Goal: Task Accomplishment & Management: Manage account settings

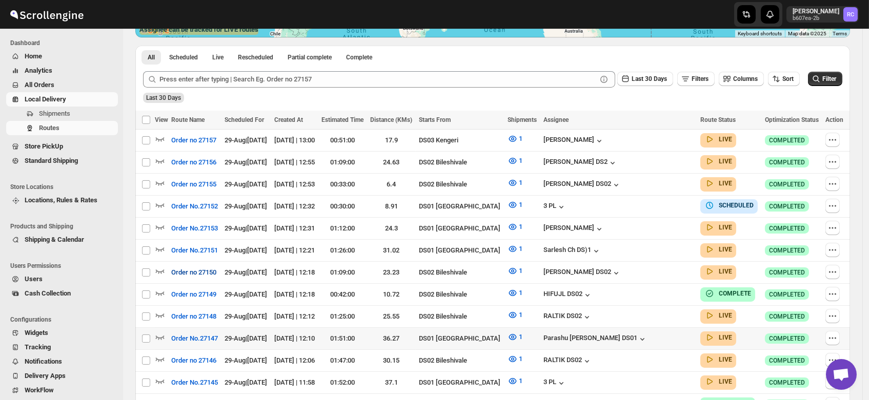
scroll to position [222, 0]
click at [158, 332] on icon "button" at bounding box center [160, 337] width 10 height 10
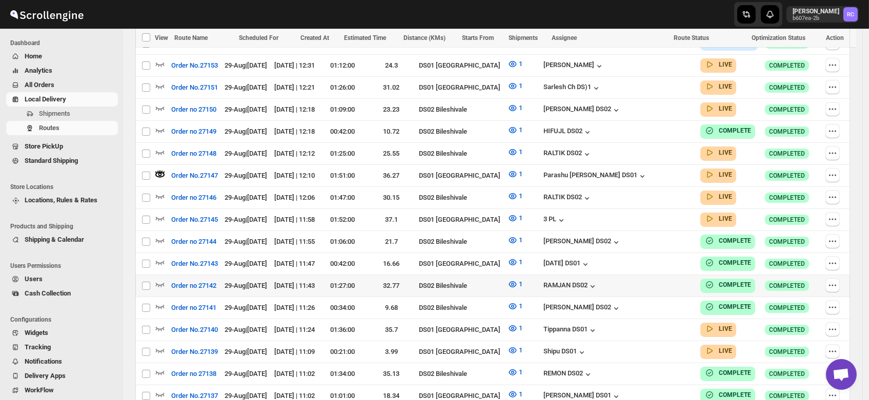
scroll to position [394, 0]
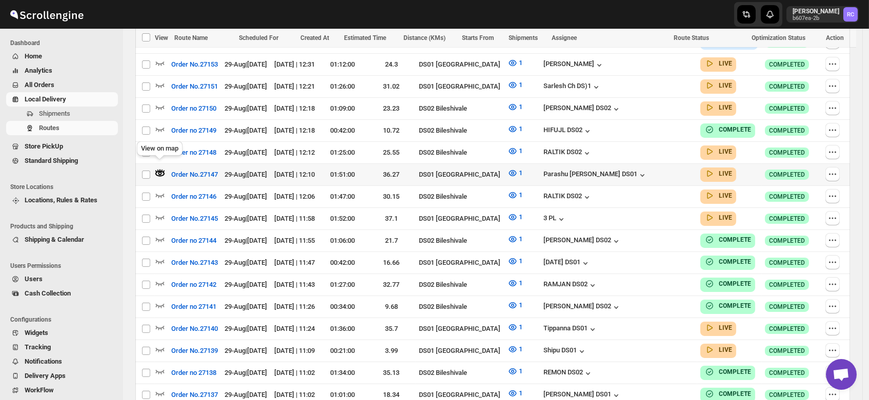
click at [160, 172] on icon "button" at bounding box center [160, 174] width 4 height 4
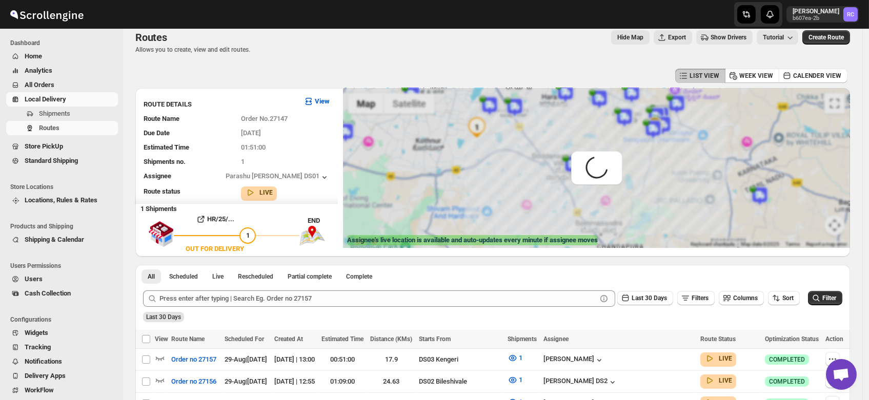
scroll to position [0, 0]
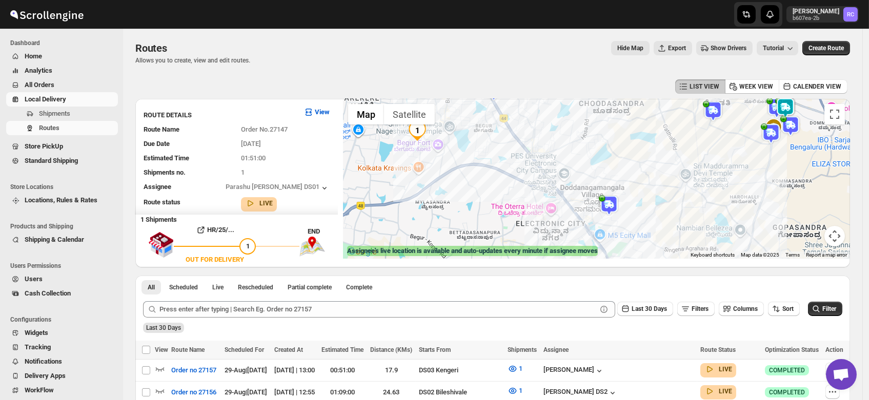
click at [612, 203] on img at bounding box center [609, 205] width 21 height 21
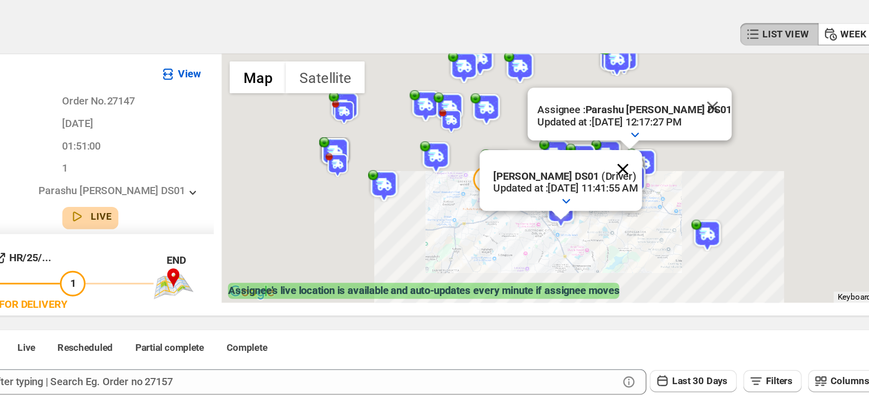
click at [612, 166] on button "Close" at bounding box center [600, 173] width 25 height 25
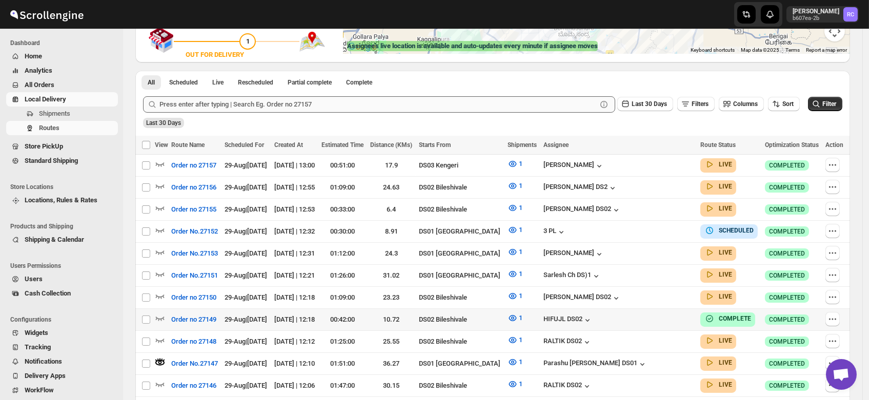
scroll to position [207, 0]
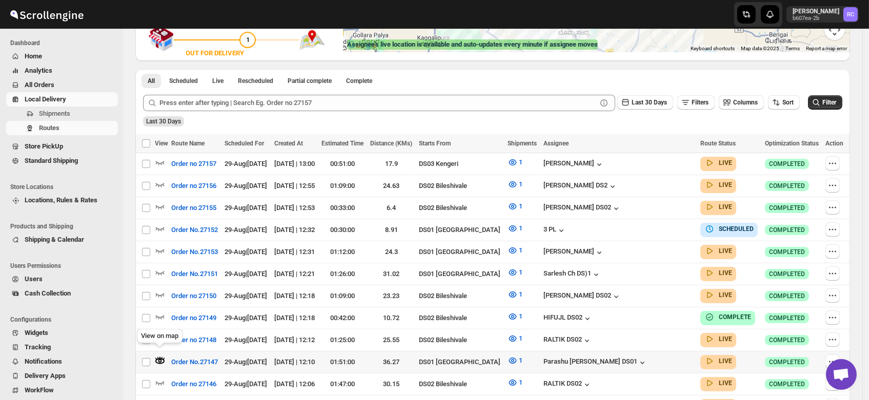
click at [156, 358] on icon "button" at bounding box center [156, 359] width 2 height 3
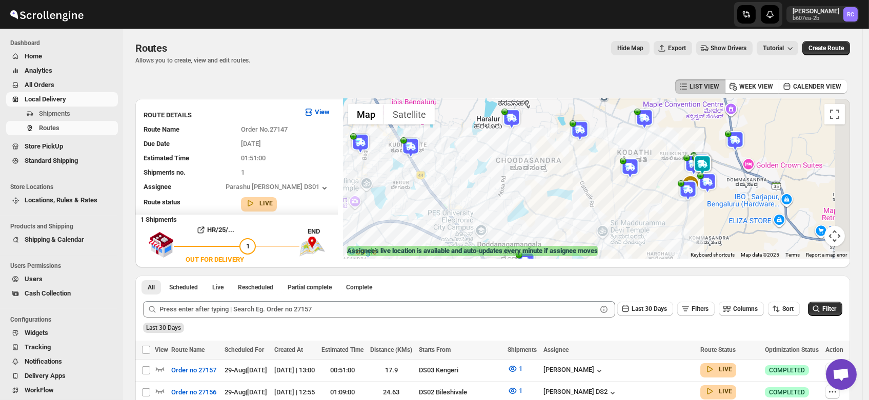
drag, startPoint x: 705, startPoint y: 139, endPoint x: 615, endPoint y: 204, distance: 110.7
click at [615, 204] on div at bounding box center [596, 179] width 507 height 160
click at [691, 197] on img at bounding box center [688, 190] width 21 height 21
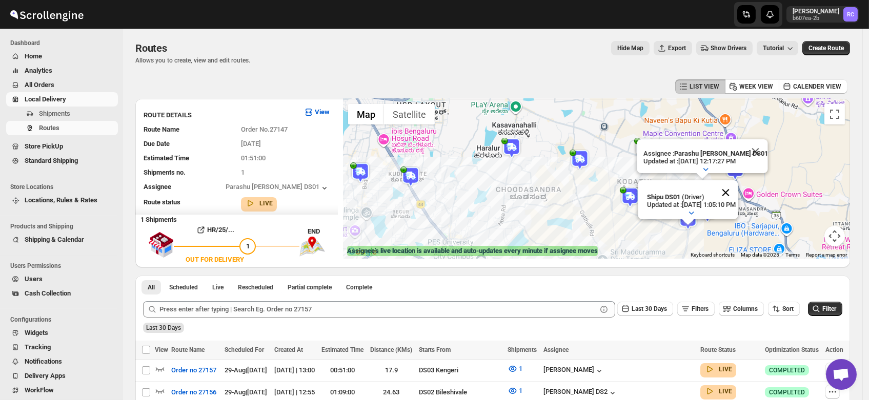
click at [738, 181] on button "Close" at bounding box center [725, 192] width 25 height 25
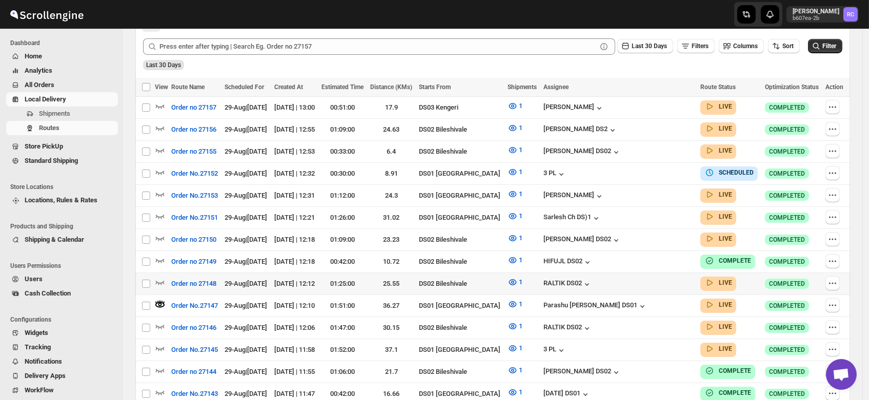
scroll to position [272, 0]
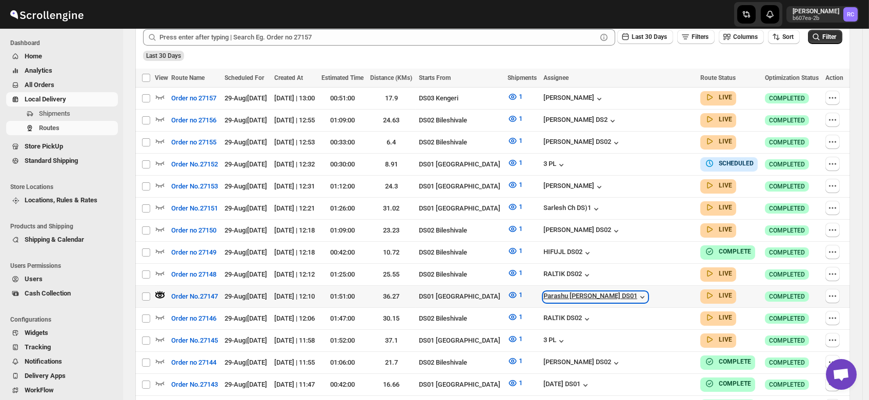
click at [621, 292] on div "Parashu [PERSON_NAME] DS01" at bounding box center [595, 297] width 104 height 10
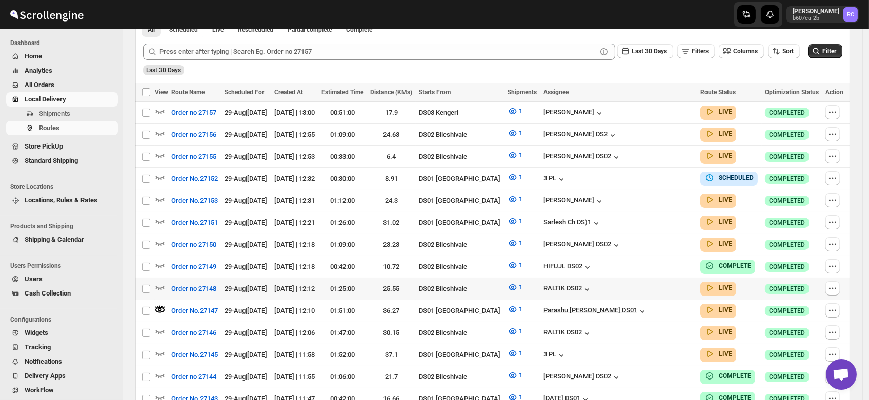
scroll to position [257, 0]
click at [838, 306] on icon "button" at bounding box center [832, 311] width 10 height 10
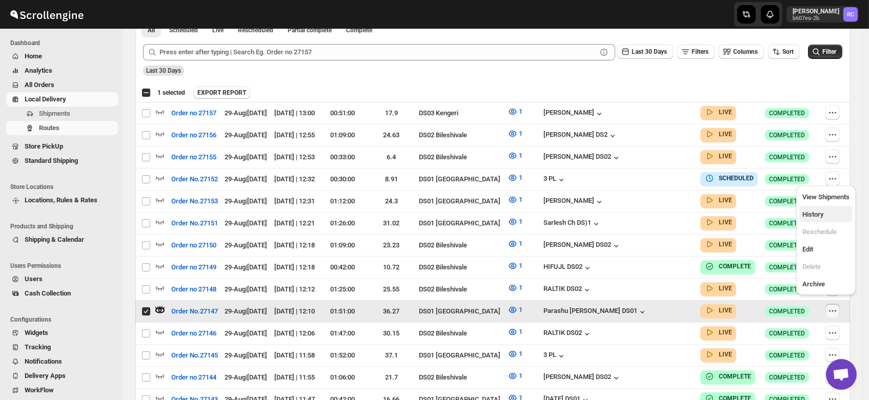
click at [811, 208] on button "History" at bounding box center [825, 214] width 53 height 16
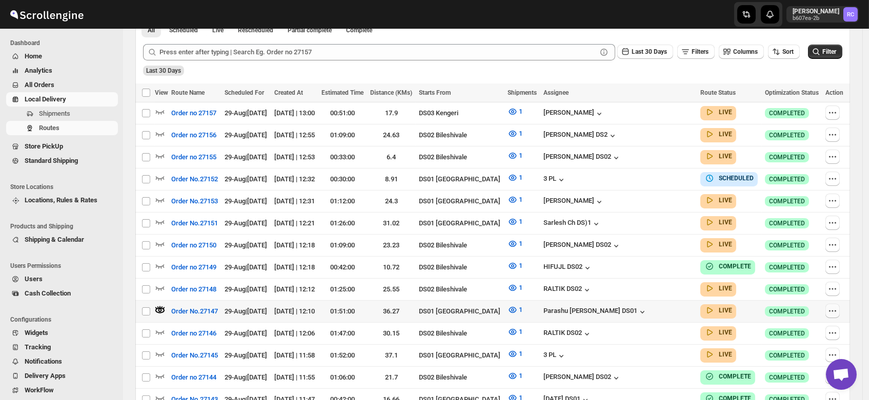
click at [834, 306] on icon "button" at bounding box center [832, 311] width 10 height 10
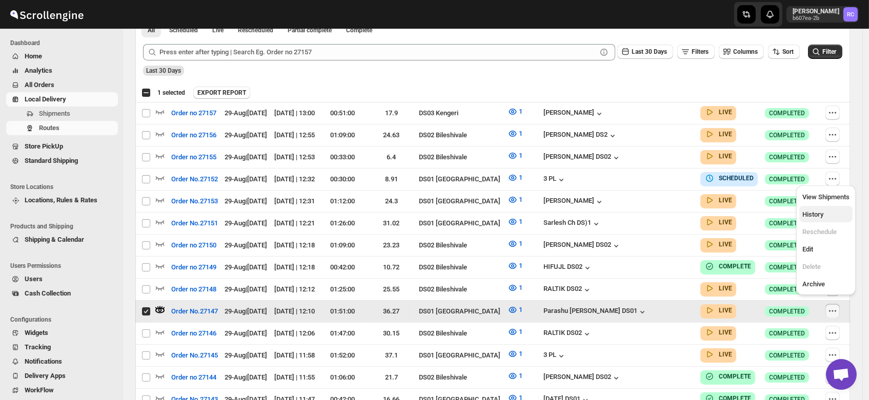
click at [818, 213] on span "History" at bounding box center [812, 215] width 21 height 8
checkbox input "false"
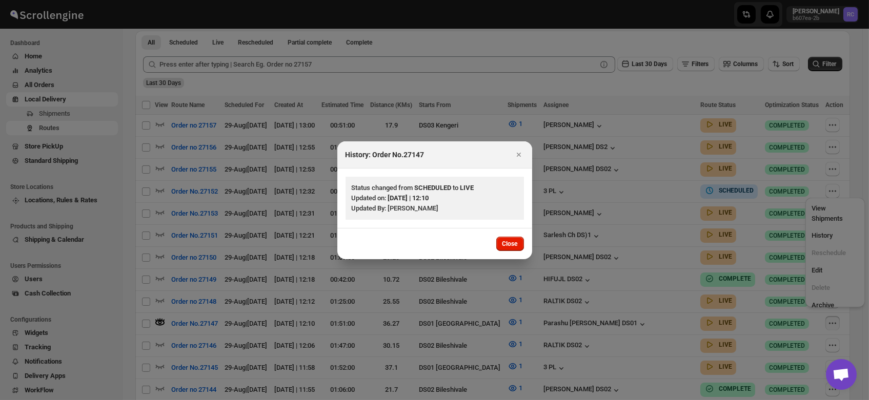
scroll to position [246, 0]
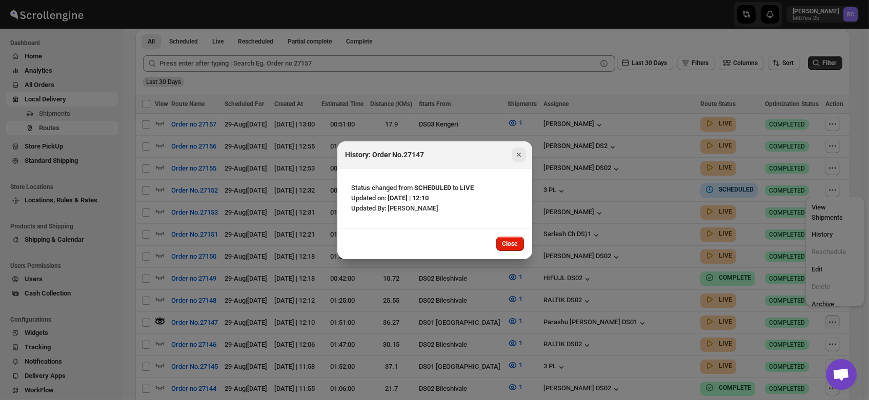
click at [518, 154] on icon "Close" at bounding box center [518, 155] width 4 height 4
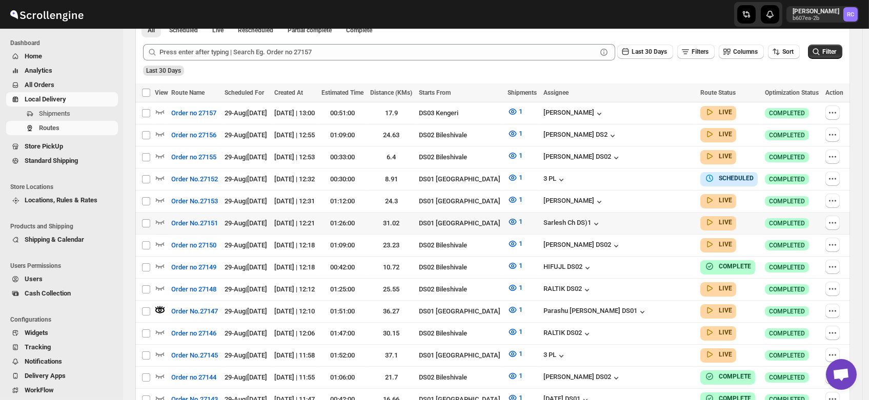
scroll to position [0, 0]
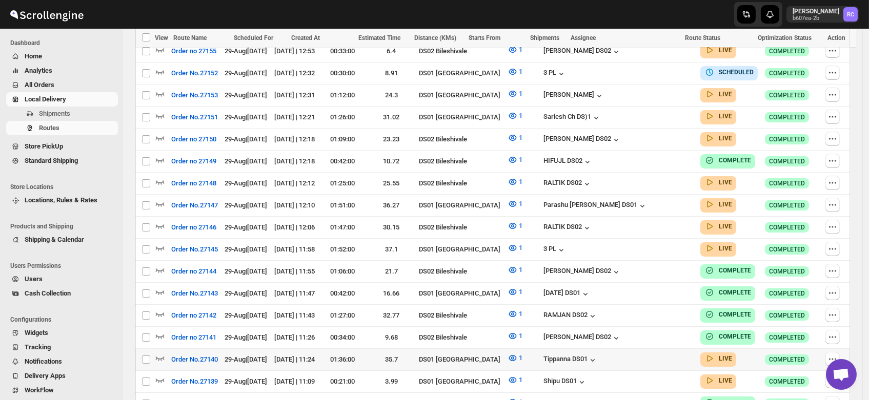
scroll to position [353, 0]
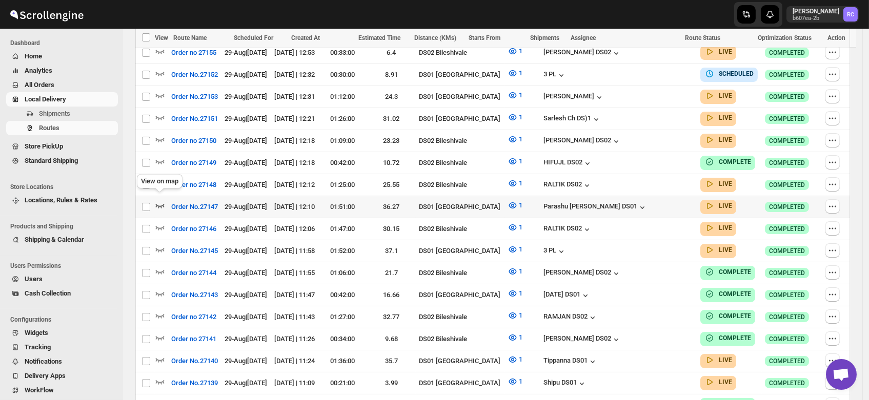
click at [159, 200] on icon "button" at bounding box center [160, 205] width 10 height 10
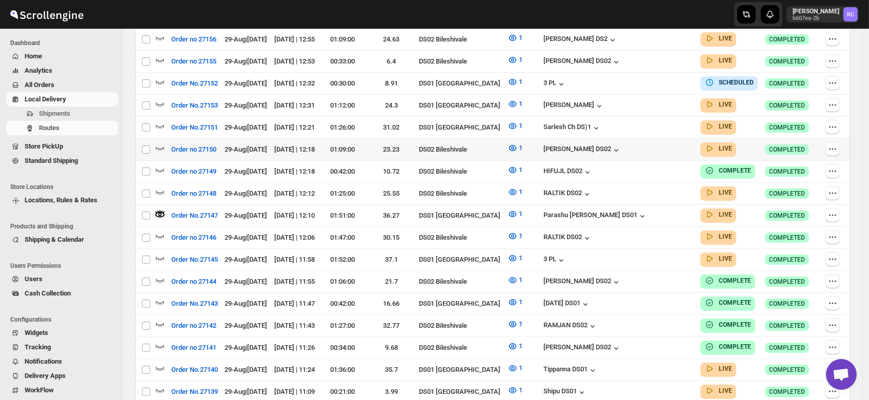
scroll to position [0, 0]
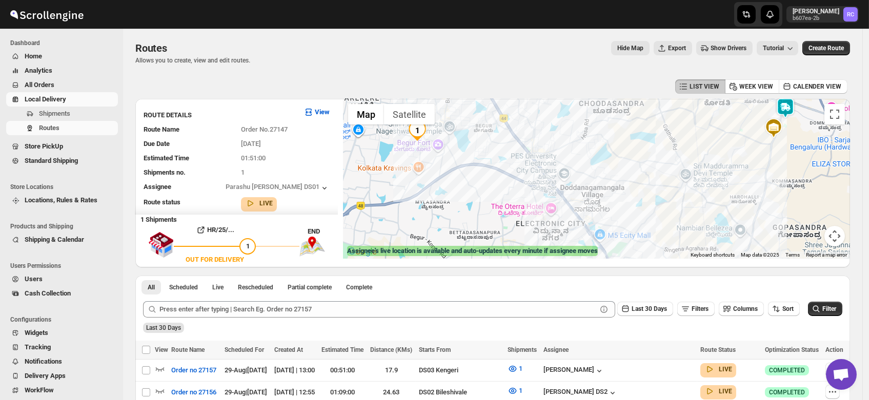
click at [791, 107] on img at bounding box center [785, 108] width 21 height 21
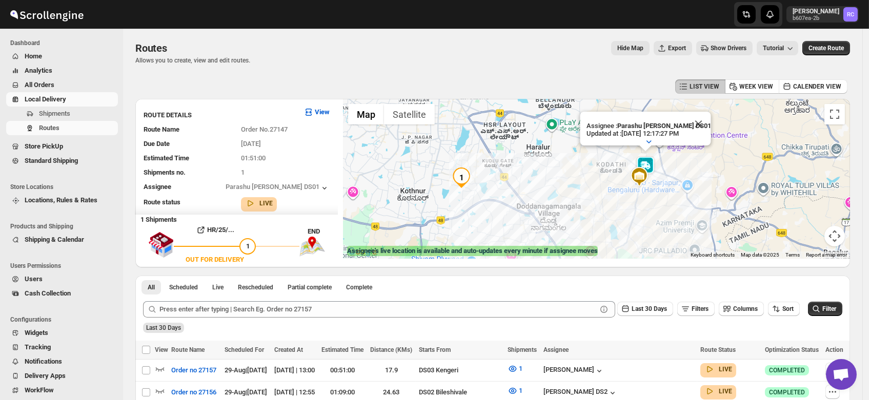
drag, startPoint x: 563, startPoint y: 214, endPoint x: 527, endPoint y: 173, distance: 55.6
click at [527, 173] on div "Assignee : Parashu Veera Kesavan DS01 Updated at : 8/29/2025, 12:17:27 PM Duty …" at bounding box center [596, 179] width 507 height 160
